Goal: Navigation & Orientation: Find specific page/section

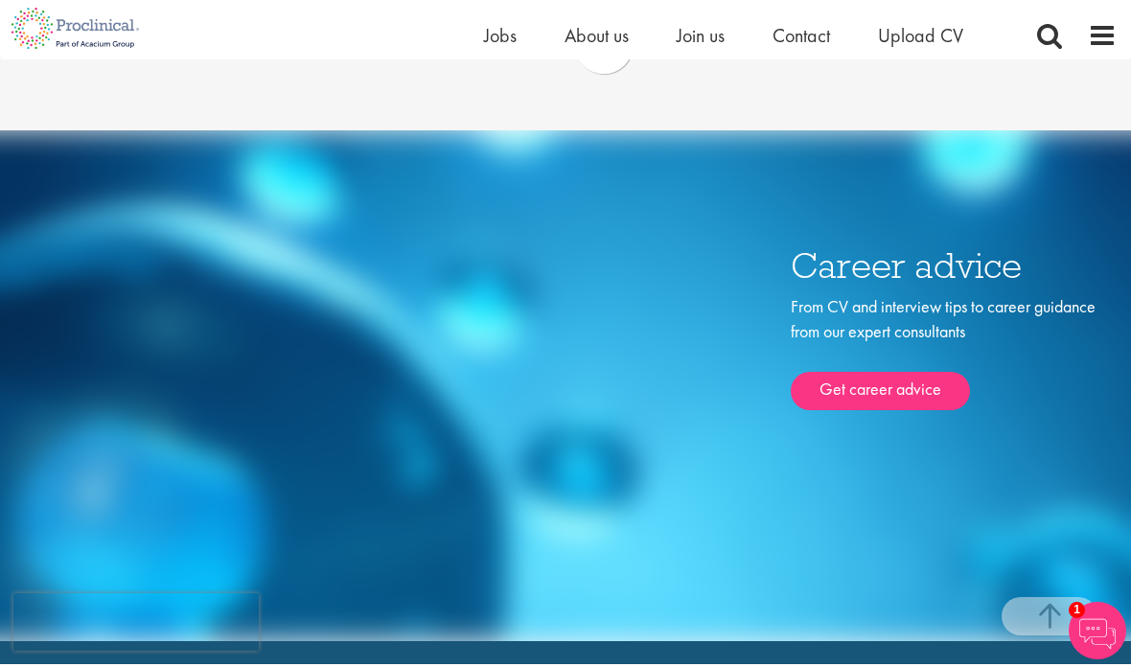
scroll to position [7050, 0]
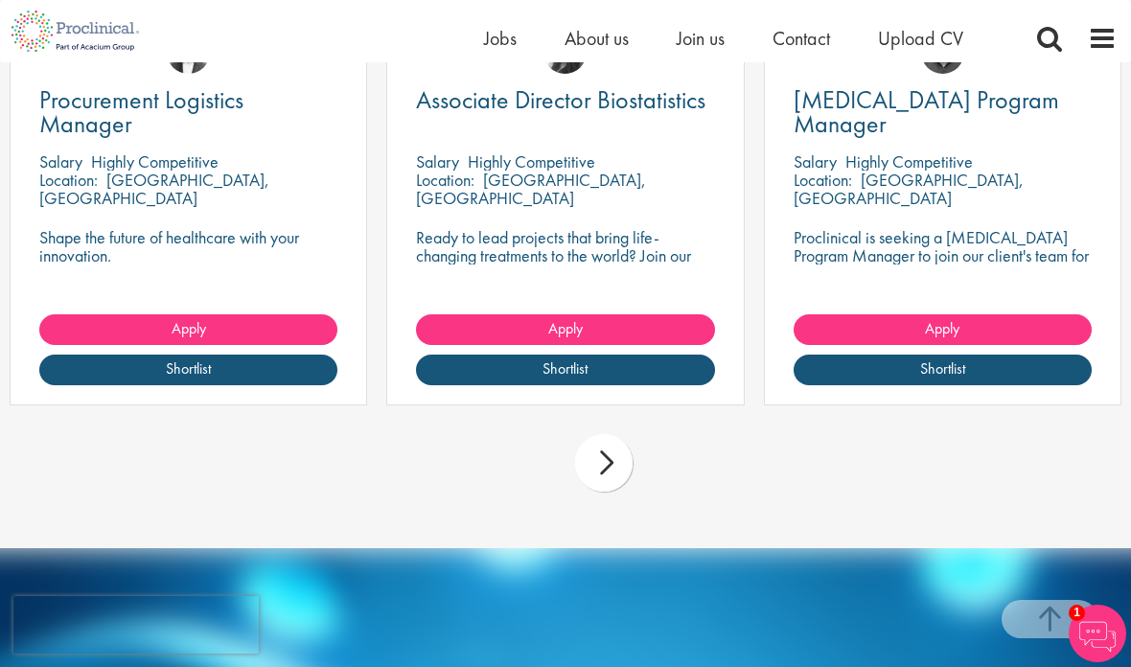
click at [1106, 44] on span at bounding box center [1102, 38] width 29 height 29
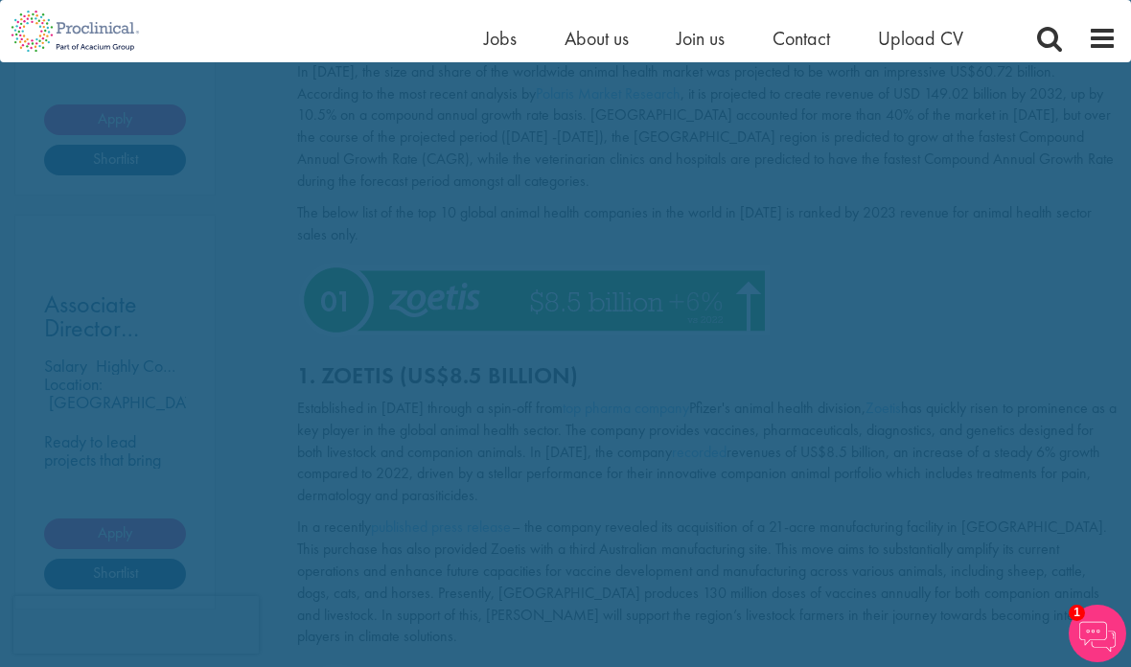
scroll to position [0, 0]
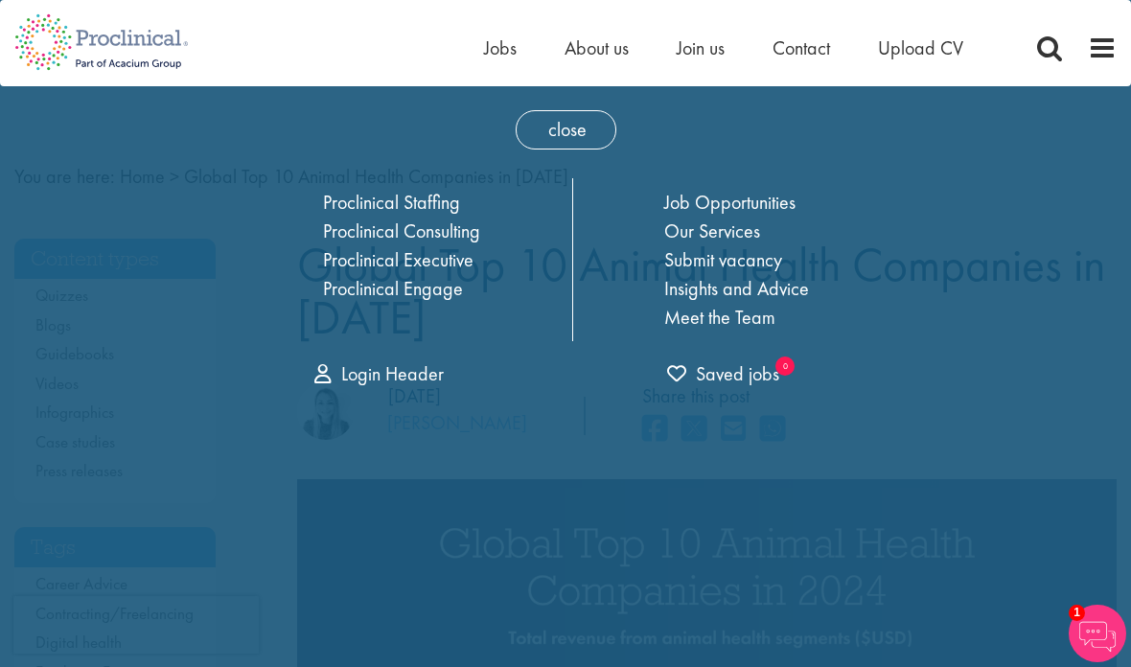
click at [772, 213] on link "Job Opportunities" at bounding box center [729, 202] width 131 height 25
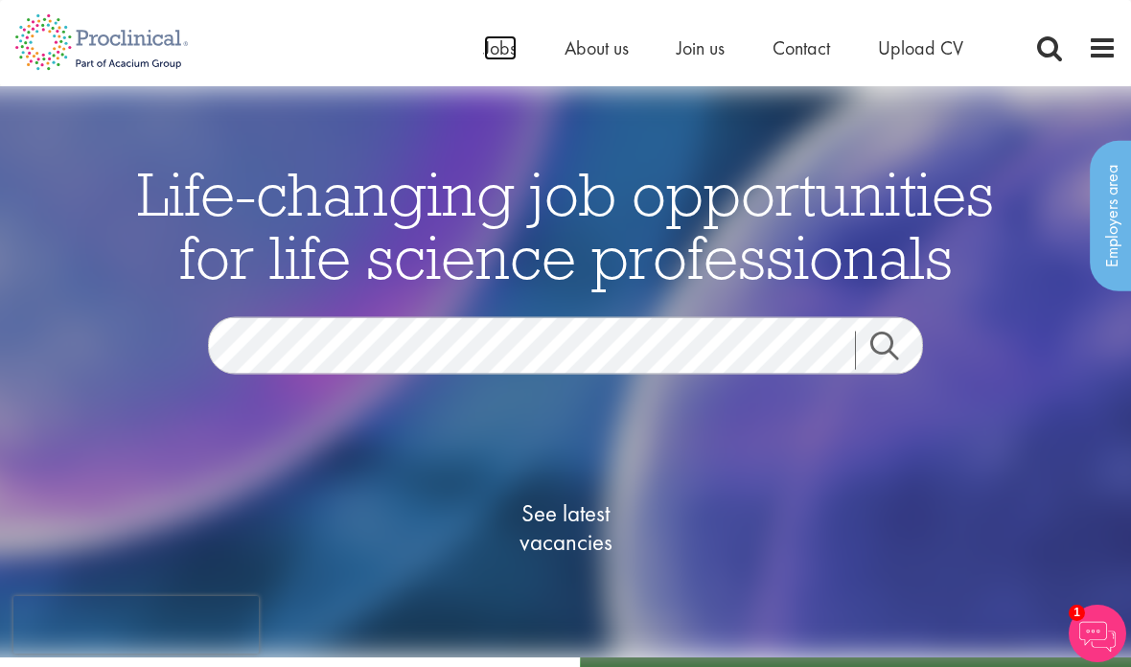
click at [484, 52] on span "Jobs" at bounding box center [500, 47] width 33 height 25
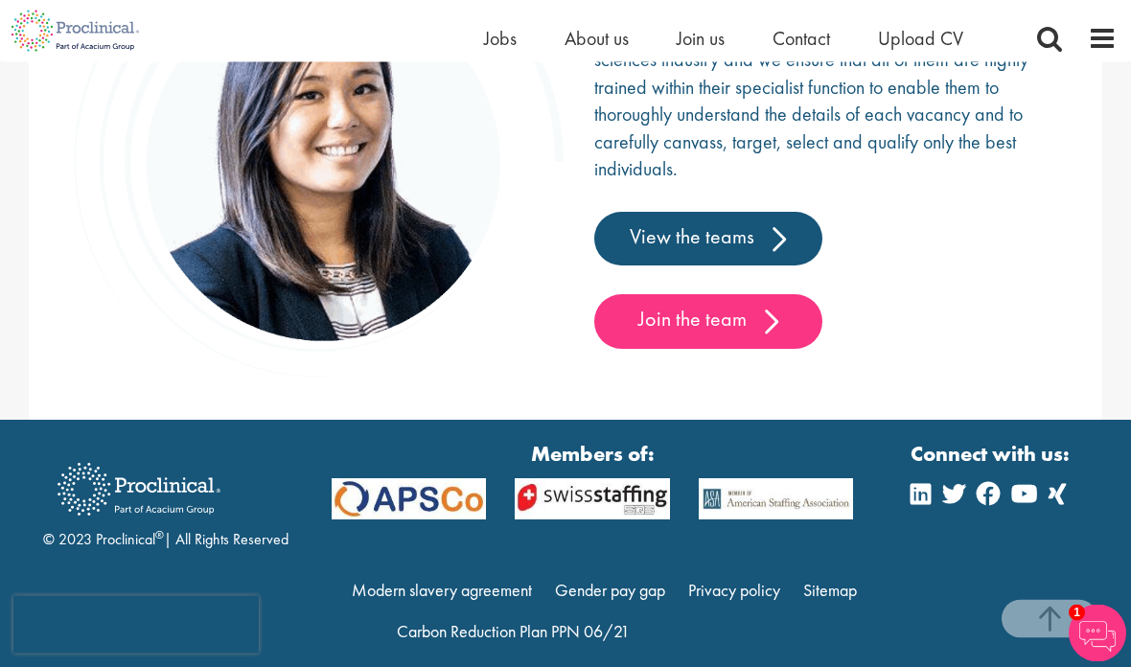
scroll to position [3203, 0]
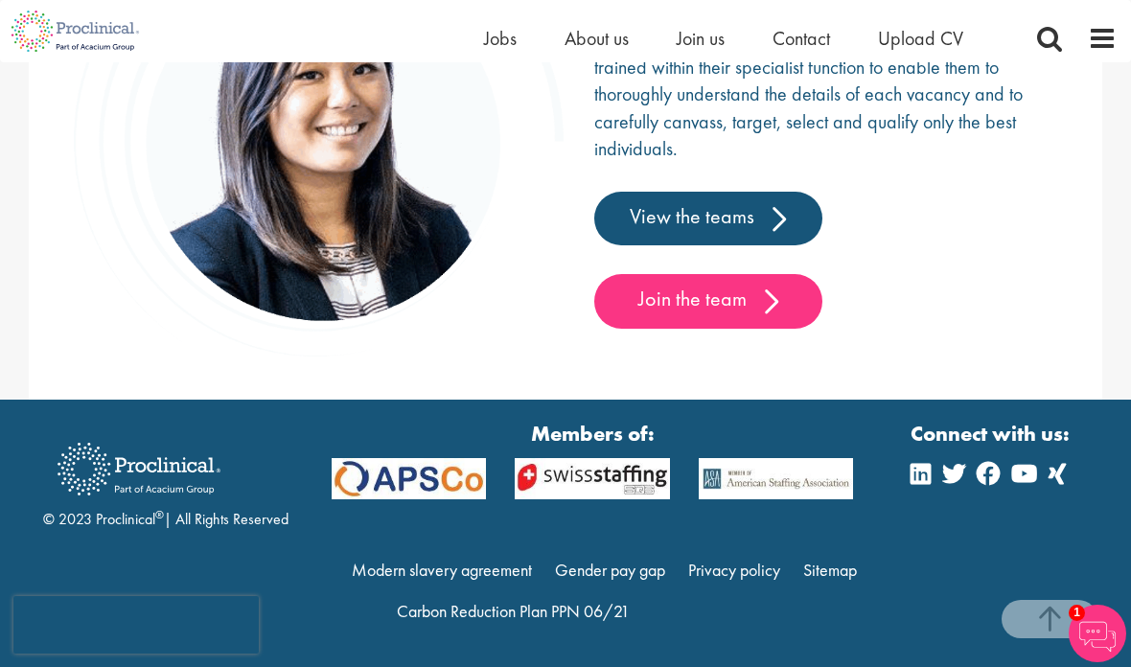
click at [760, 328] on link "Join the team" at bounding box center [708, 301] width 228 height 54
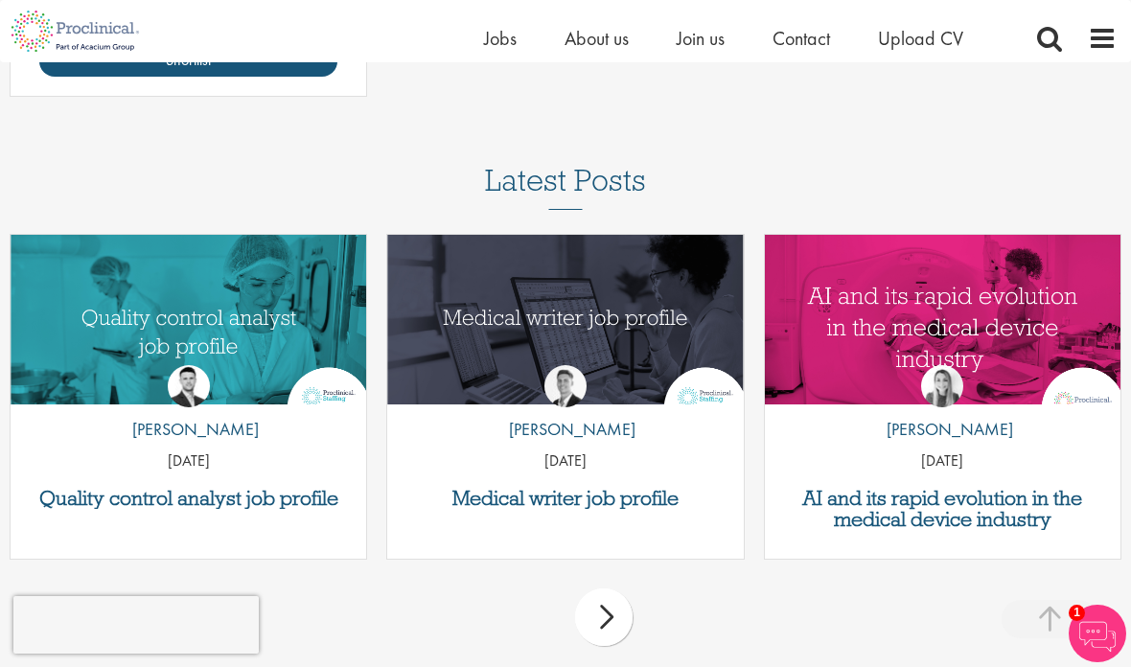
scroll to position [2897, 0]
